Goal: Task Accomplishment & Management: Complete application form

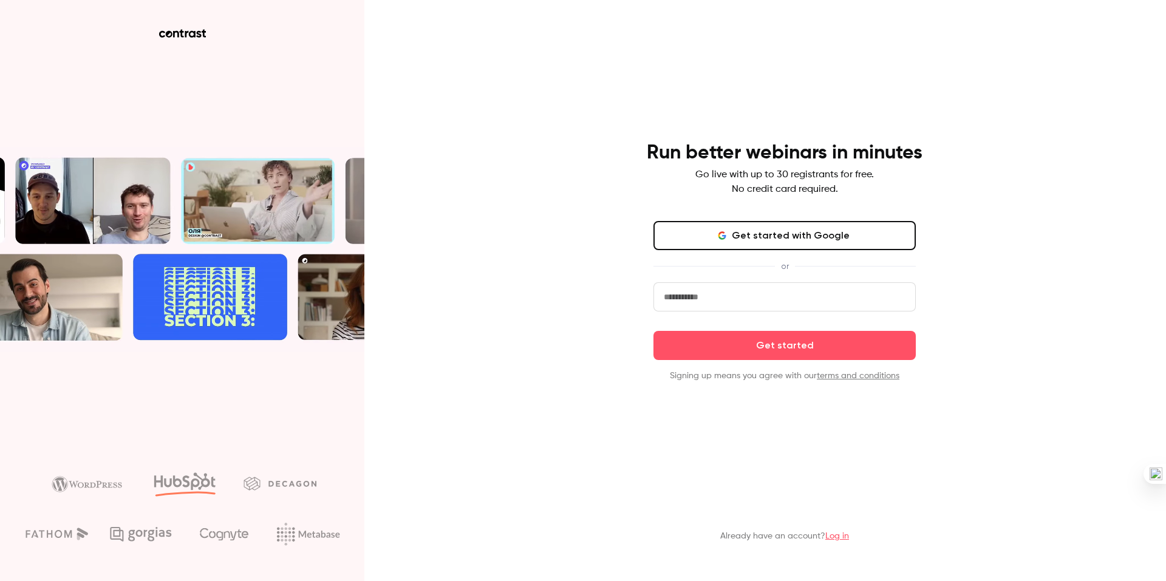
click at [844, 230] on button "Get started with Google" at bounding box center [784, 235] width 262 height 29
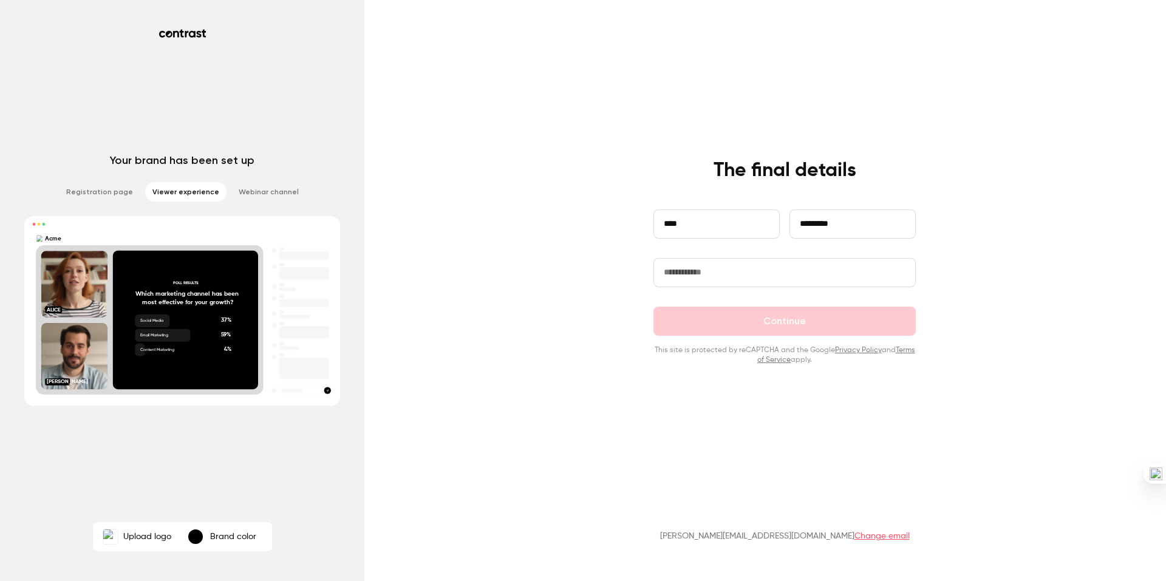
click at [735, 278] on input "text" at bounding box center [784, 272] width 262 height 29
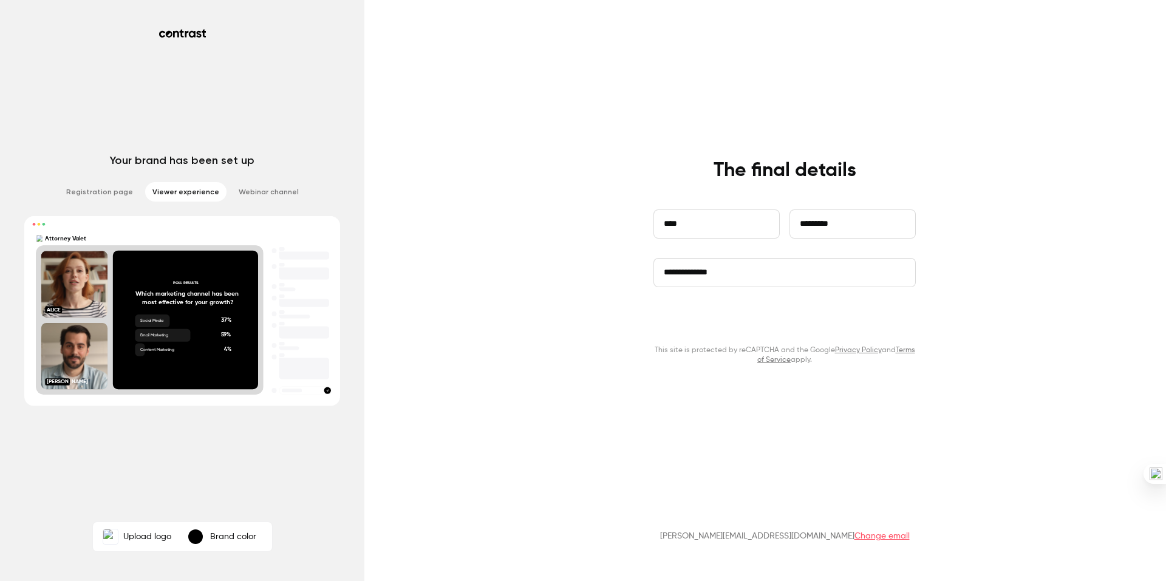
type input "**********"
click at [783, 323] on button "Continue" at bounding box center [784, 321] width 262 height 29
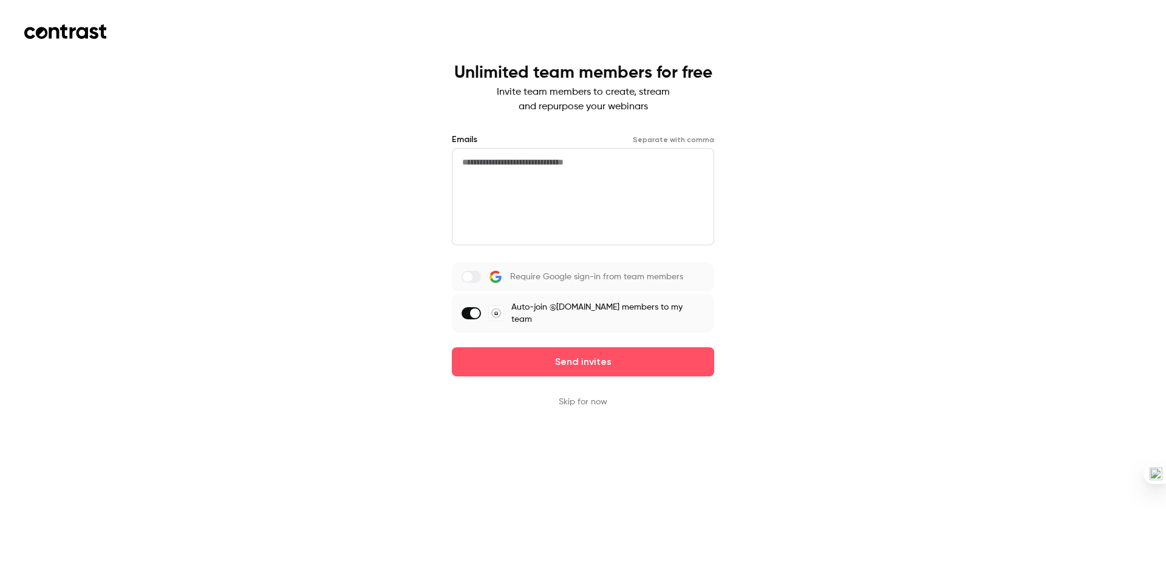
click at [592, 403] on button "Skip for now" at bounding box center [583, 402] width 49 height 12
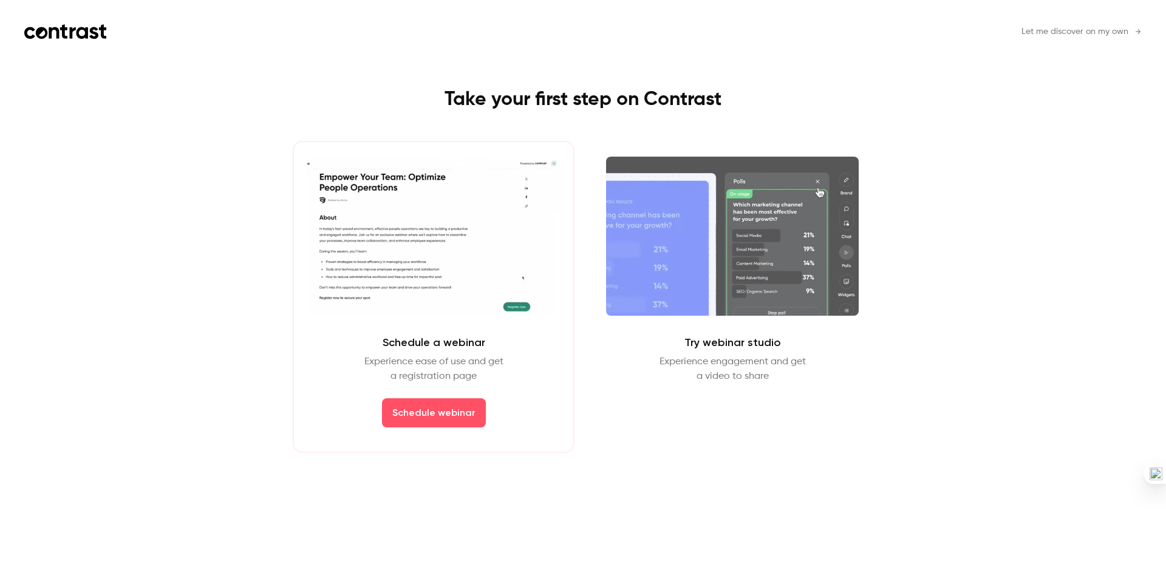
click at [1081, 30] on span "Let me discover on my own" at bounding box center [1075, 32] width 107 height 13
